Goal: Task Accomplishment & Management: Manage account settings

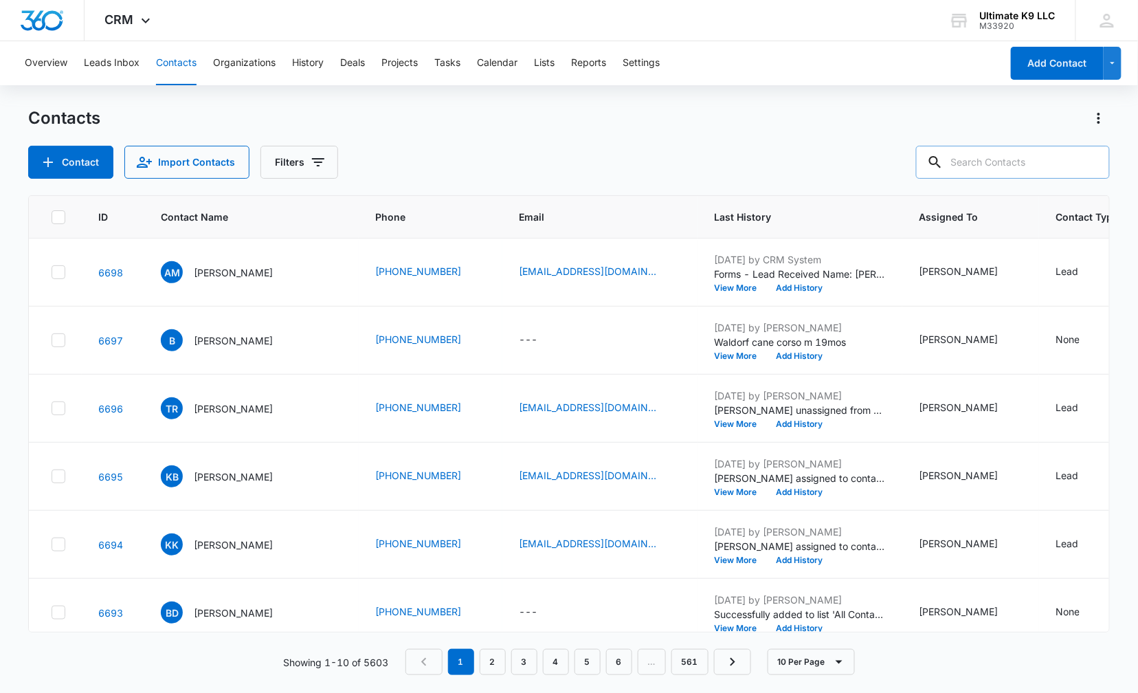
click at [1002, 161] on input "text" at bounding box center [1013, 162] width 194 height 33
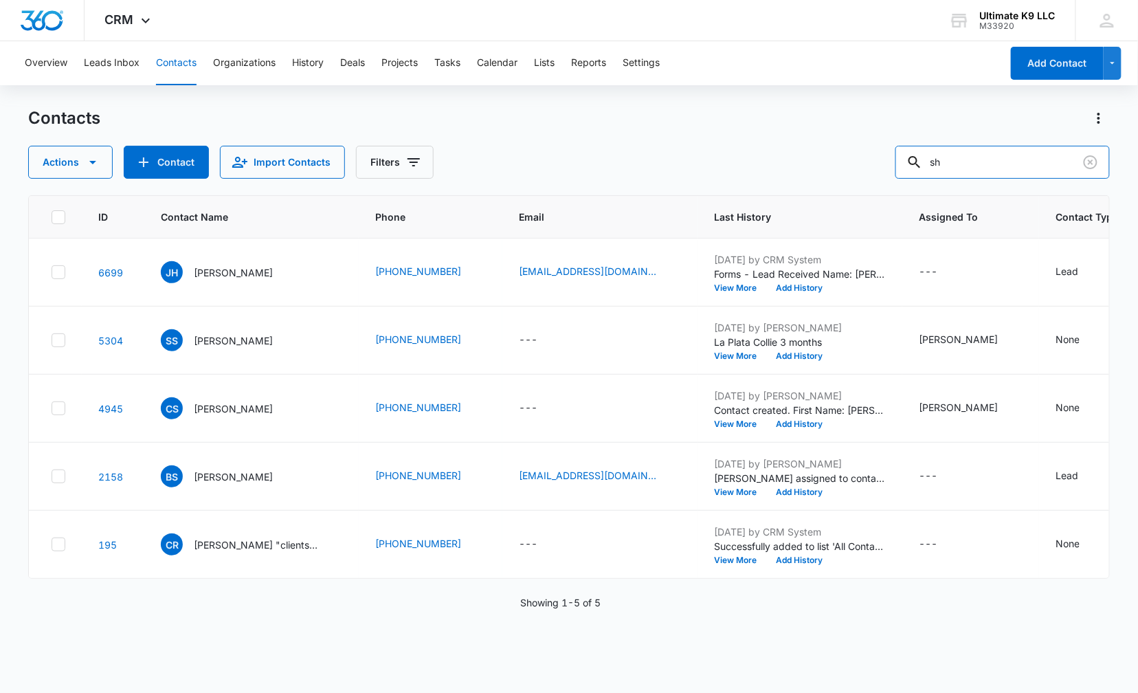
type input "s"
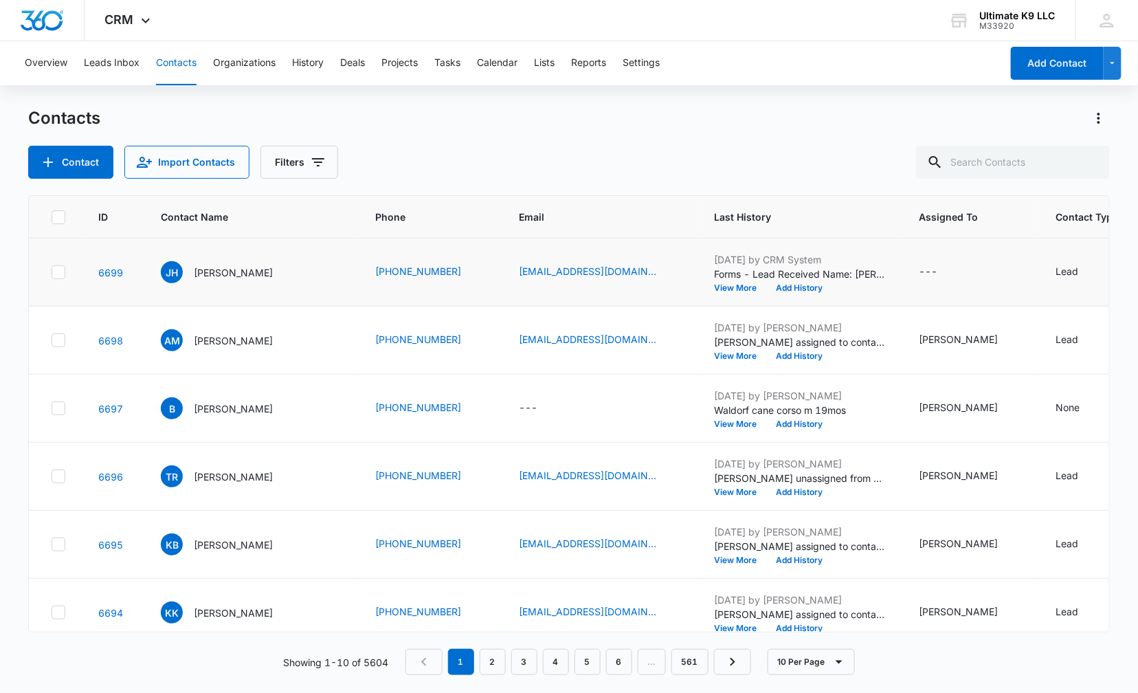
click at [838, 297] on td "Oct 8, 2025 by CRM System Forms - Lead Received Name: Jamie Heath Email: j_brad…" at bounding box center [799, 272] width 205 height 68
click at [929, 271] on div "---" at bounding box center [940, 272] width 43 height 16
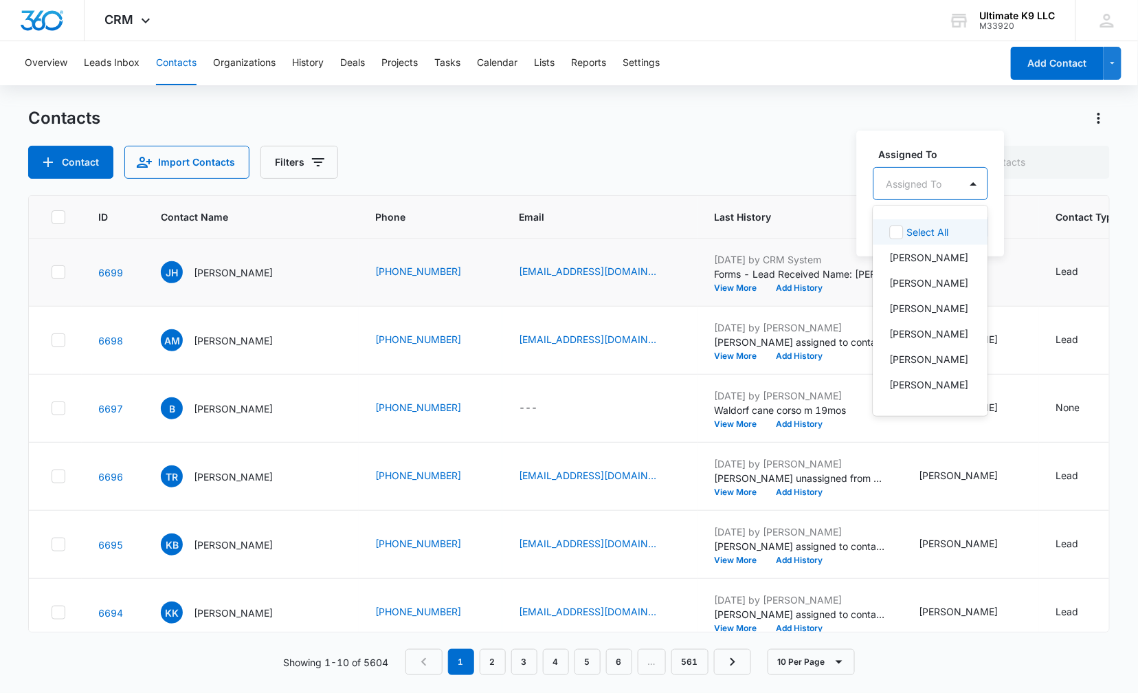
click at [941, 190] on div at bounding box center [914, 183] width 56 height 17
click at [926, 361] on p "[PERSON_NAME]" at bounding box center [929, 359] width 79 height 14
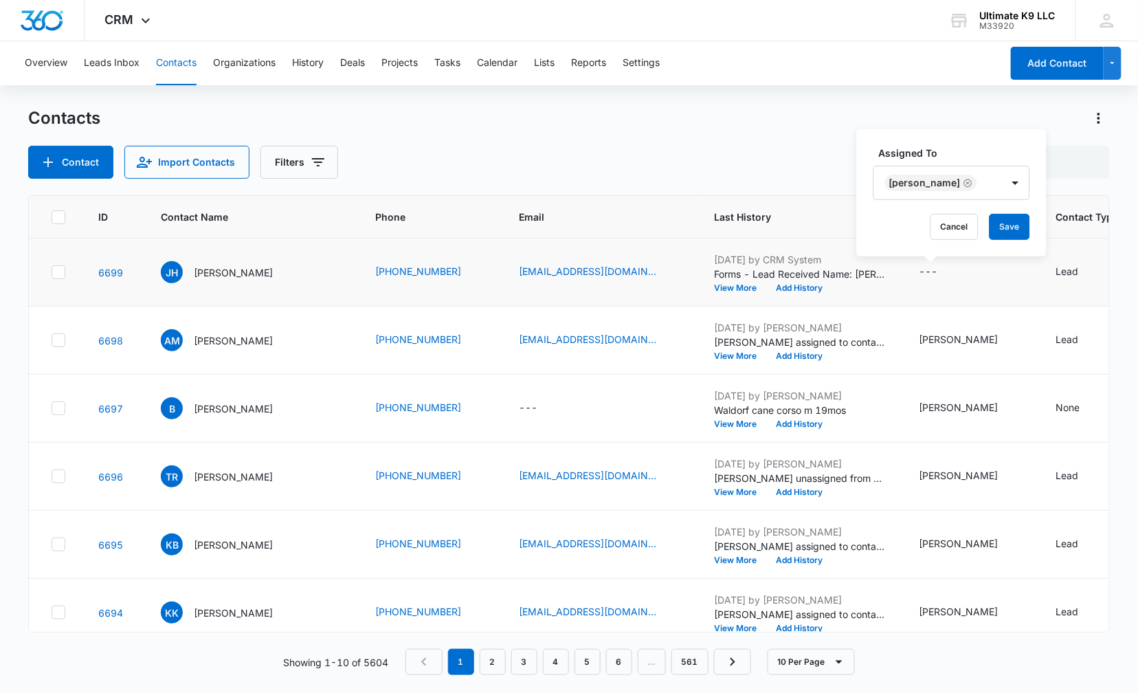
click at [996, 150] on label "Assigned To" at bounding box center [957, 153] width 157 height 14
click at [1015, 227] on button "Save" at bounding box center [1009, 227] width 41 height 26
